Goal: Transaction & Acquisition: Purchase product/service

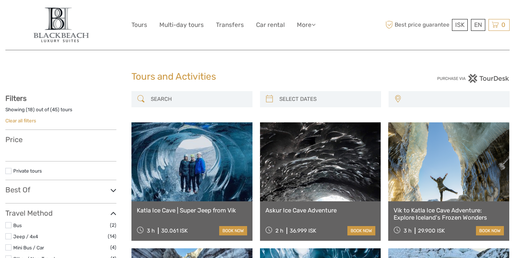
select select
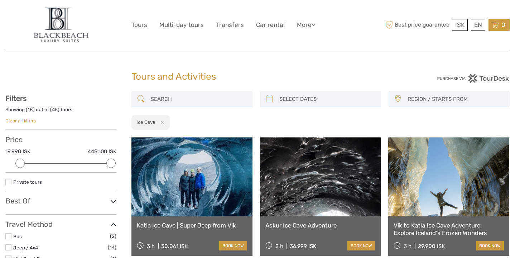
click at [496, 25] on icon at bounding box center [495, 24] width 7 height 9
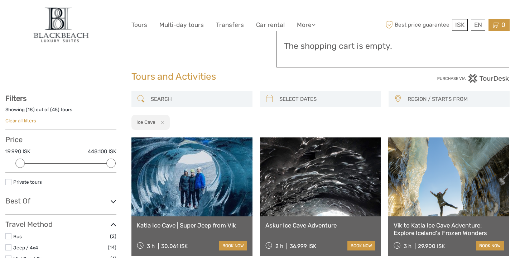
click at [189, 93] on input "search" at bounding box center [198, 99] width 101 height 13
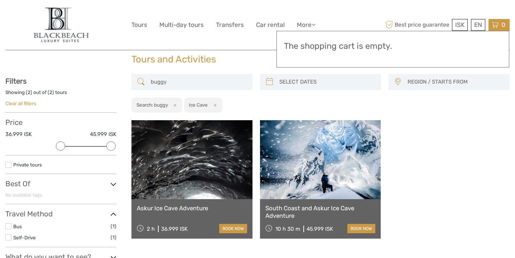
scroll to position [17, 0]
type input "b"
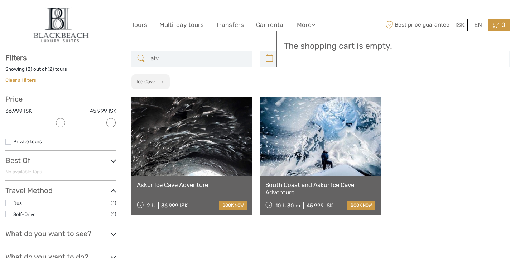
scroll to position [40, 0]
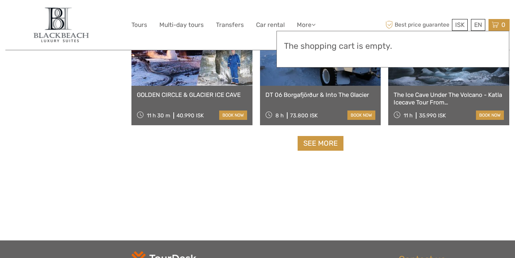
scroll to position [759, 0]
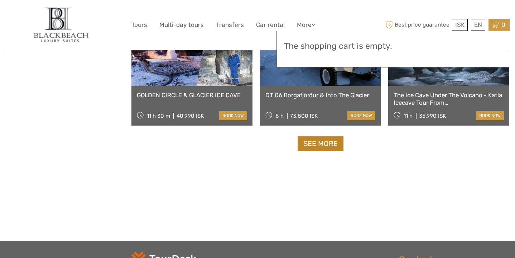
type input "atv"
click at [322, 147] on link "See more" at bounding box center [321, 143] width 46 height 15
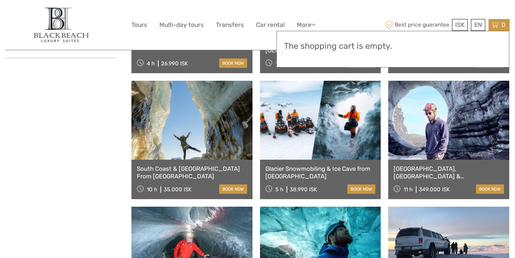
scroll to position [67, 0]
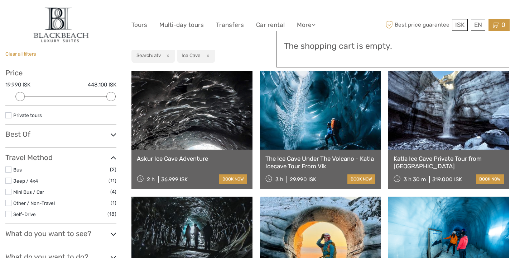
click at [207, 55] on button "x" at bounding box center [207, 56] width 10 height 8
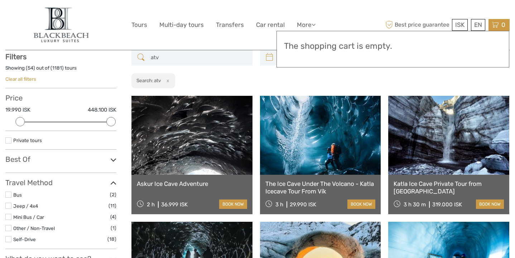
scroll to position [40, 0]
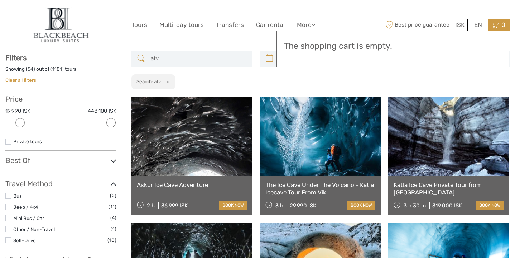
click at [228, 81] on div "atv REGION / STARTS FROM Capital Region East North Northeast Reykjanes / Keflav…" at bounding box center [320, 70] width 378 height 39
click at [170, 81] on button "x" at bounding box center [167, 82] width 10 height 8
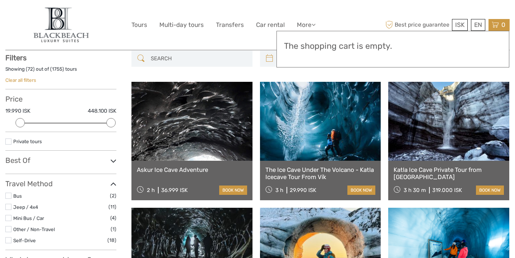
click at [177, 60] on input "search" at bounding box center [198, 58] width 101 height 13
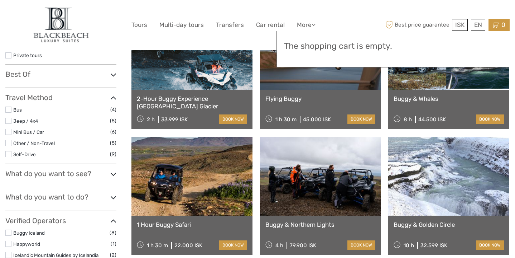
scroll to position [127, 0]
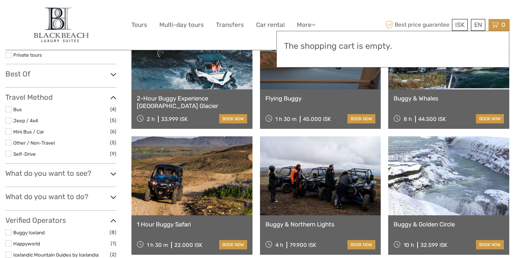
type input "buggy"
click at [215, 85] on link at bounding box center [191, 49] width 121 height 79
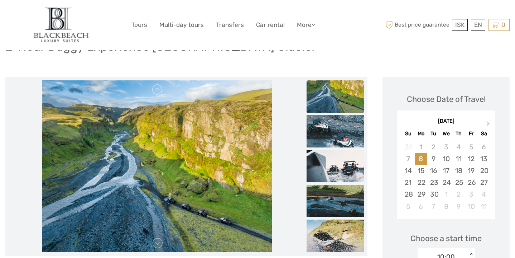
scroll to position [67, 0]
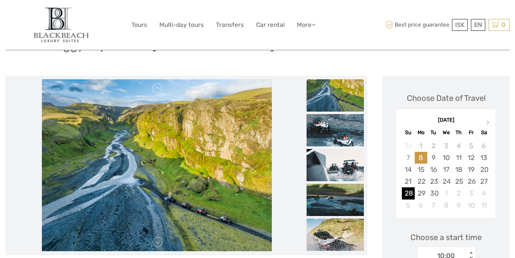
click at [410, 195] on div "28" at bounding box center [408, 193] width 13 height 12
click at [422, 193] on div "29" at bounding box center [421, 193] width 13 height 12
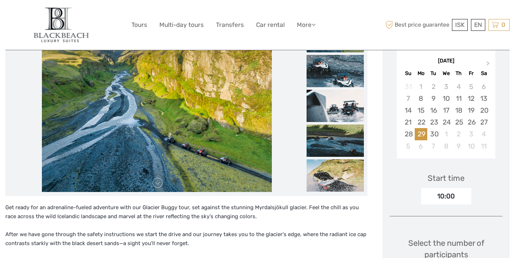
scroll to position [132, 0]
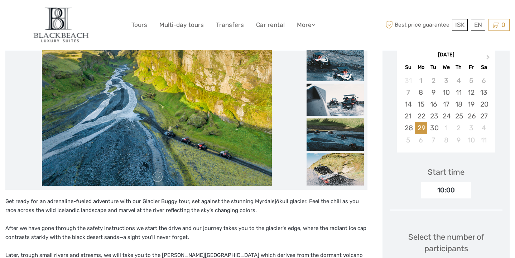
click at [446, 187] on div "10:00" at bounding box center [446, 190] width 50 height 16
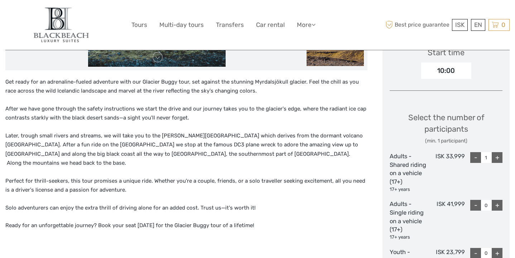
scroll to position [253, 0]
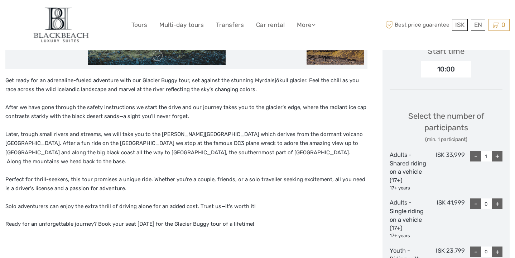
click at [497, 156] on div "+" at bounding box center [497, 155] width 11 height 11
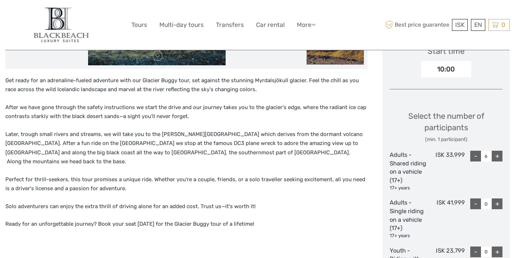
click at [497, 156] on div "+" at bounding box center [497, 155] width 11 height 11
type input "8"
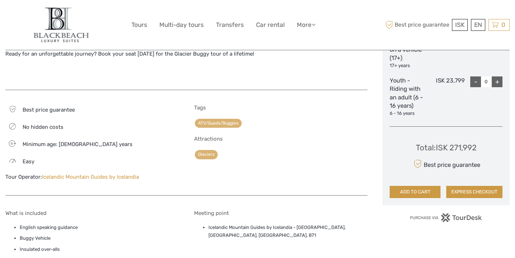
scroll to position [423, 0]
click at [418, 191] on button "ADD TO CART" at bounding box center [415, 191] width 51 height 12
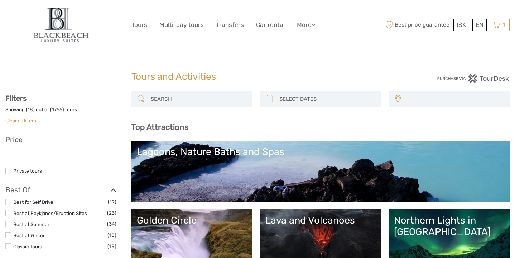
select select
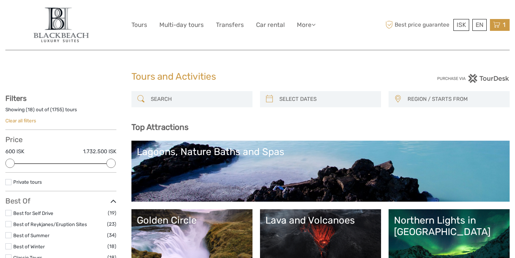
click at [502, 25] on span "1" at bounding box center [504, 24] width 5 height 7
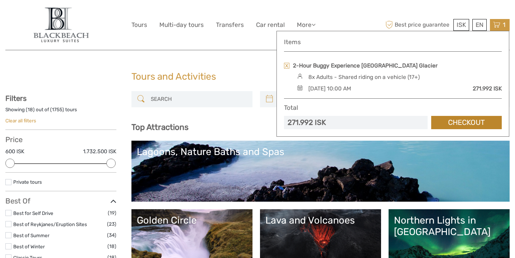
click at [464, 123] on link "Checkout" at bounding box center [466, 122] width 71 height 13
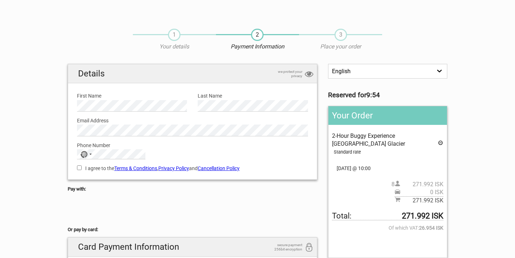
click at [79, 169] on input "I agree to the Terms & Conditions , Privacy Policy and Cancellation Policy" at bounding box center [79, 167] width 5 height 5
checkbox input "true"
click at [232, 169] on link "Cancellation Policy" at bounding box center [219, 168] width 42 height 6
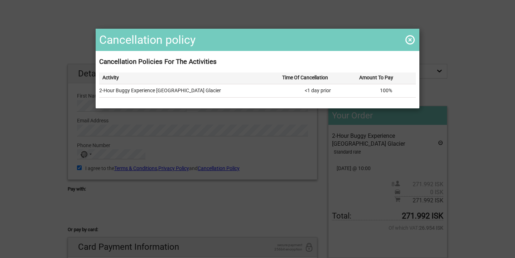
click at [407, 40] on span at bounding box center [409, 39] width 11 height 11
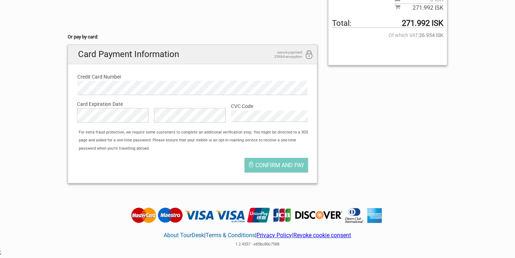
scroll to position [186, 0]
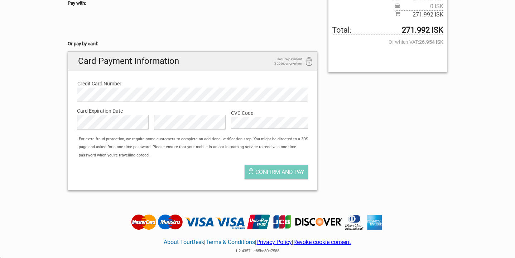
click at [433, 112] on div "English Español Deutsch Reserved for 9:12 Your Order 2-Hour Buggy Experience Mý…" at bounding box center [257, 36] width 390 height 317
click at [291, 168] on span "Confirm and pay" at bounding box center [279, 171] width 49 height 7
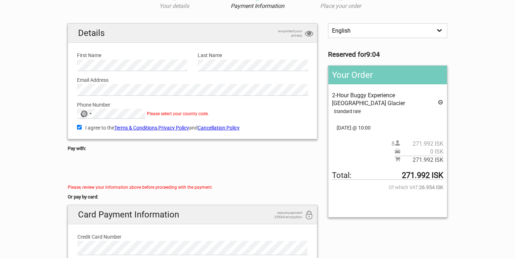
scroll to position [41, 0]
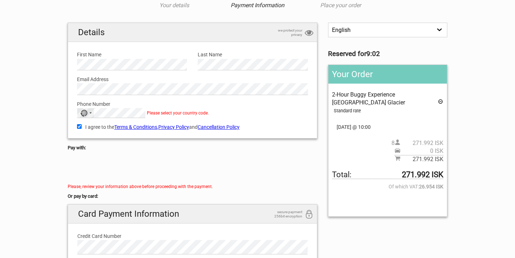
click at [89, 113] on div "No country selected" at bounding box center [85, 112] width 16 height 9
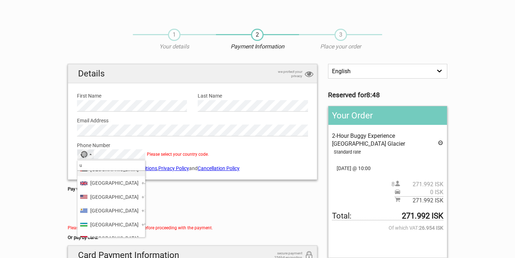
scroll to position [971, 0]
type input "u"
click at [103, 200] on span "United States" at bounding box center [114, 196] width 48 height 8
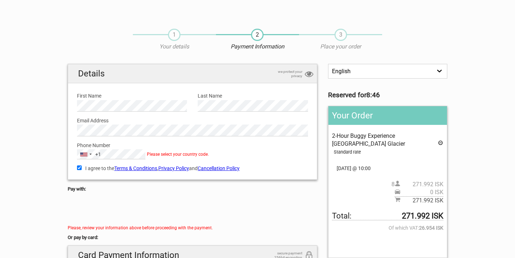
click at [226, 195] on div at bounding box center [193, 209] width 250 height 29
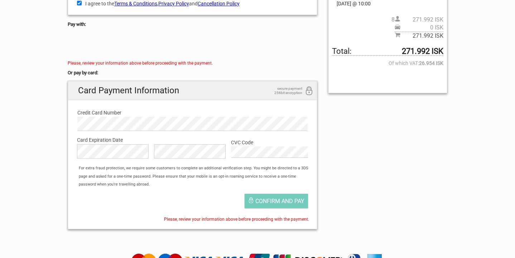
scroll to position [169, 0]
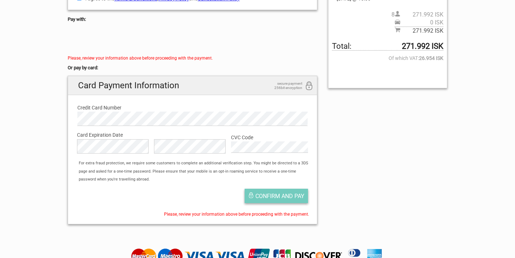
click at [261, 196] on span "Confirm and pay" at bounding box center [279, 195] width 49 height 7
